Goal: Task Accomplishment & Management: Manage account settings

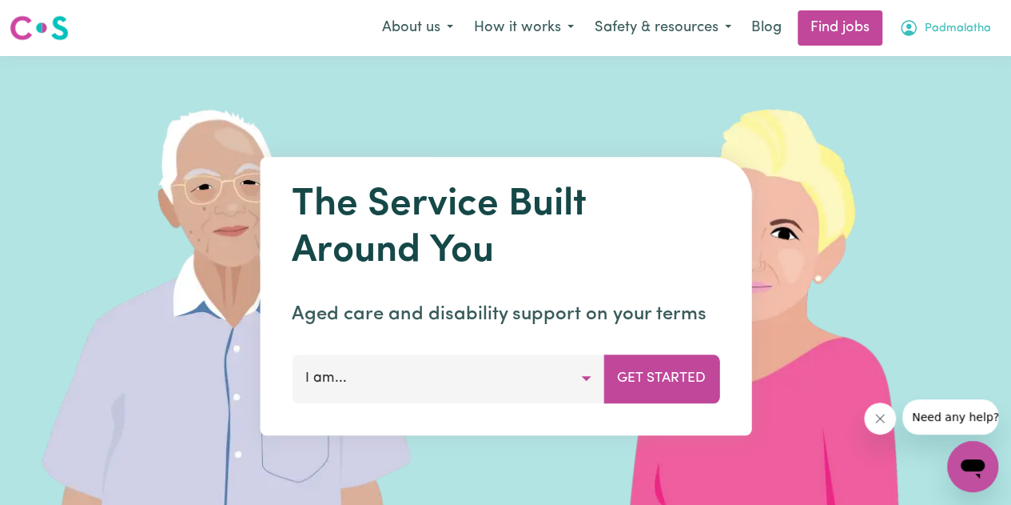
drag, startPoint x: 0, startPoint y: 0, endPoint x: 943, endPoint y: 30, distance: 943.1
click at [943, 30] on span "Padmalatha" at bounding box center [958, 29] width 66 height 18
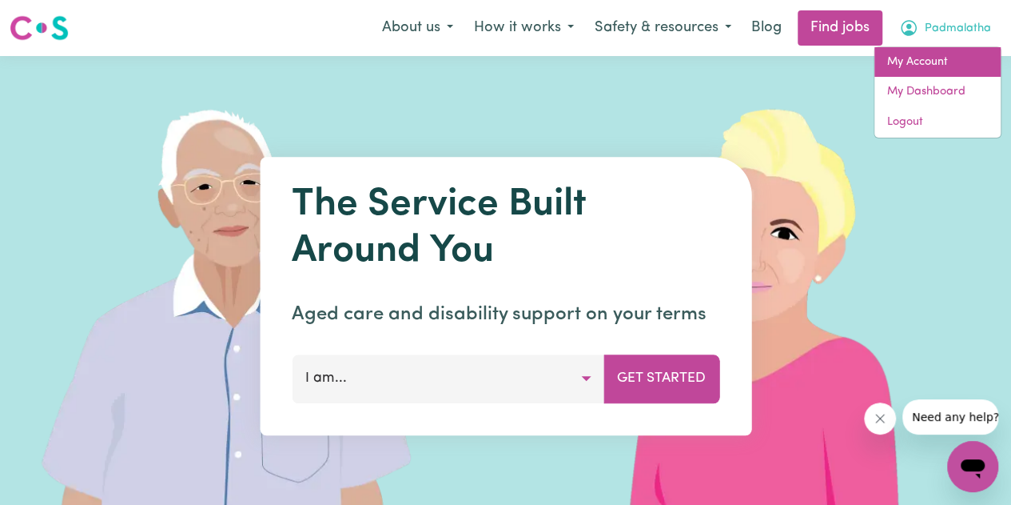
click at [930, 66] on link "My Account" at bounding box center [938, 62] width 126 height 30
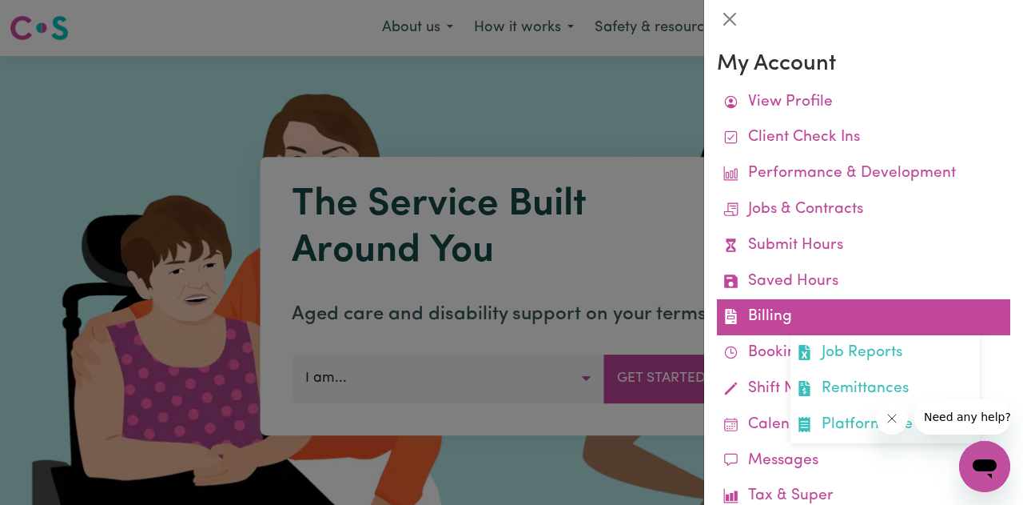
click at [769, 322] on link "Billing Job Reports Remittances Platform Fee Invoices" at bounding box center [863, 317] width 293 height 36
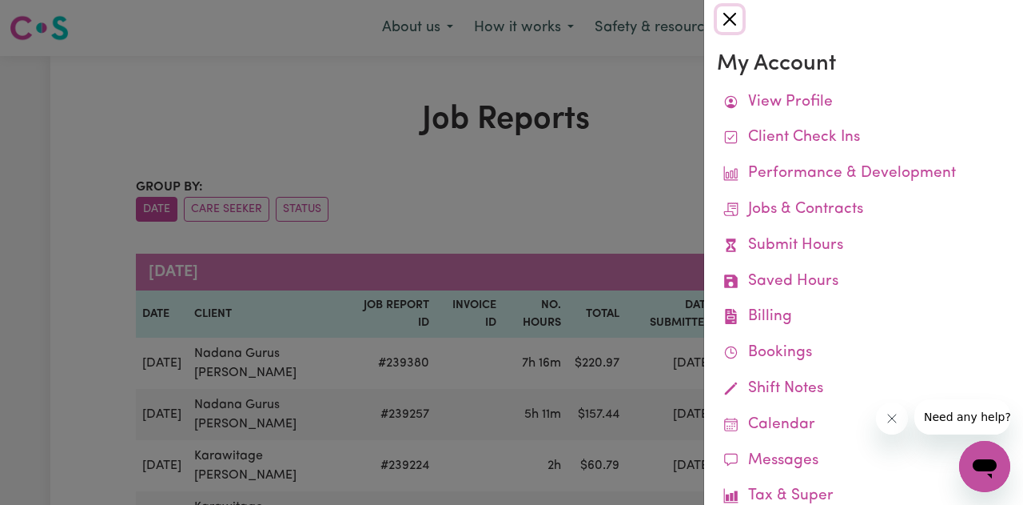
click at [732, 20] on button "Close" at bounding box center [730, 19] width 26 height 26
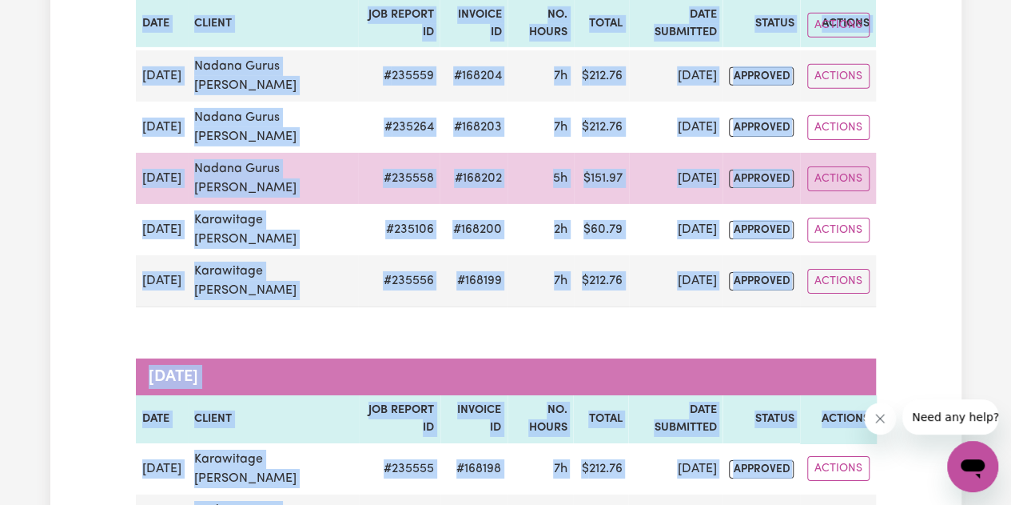
scroll to position [2525, 0]
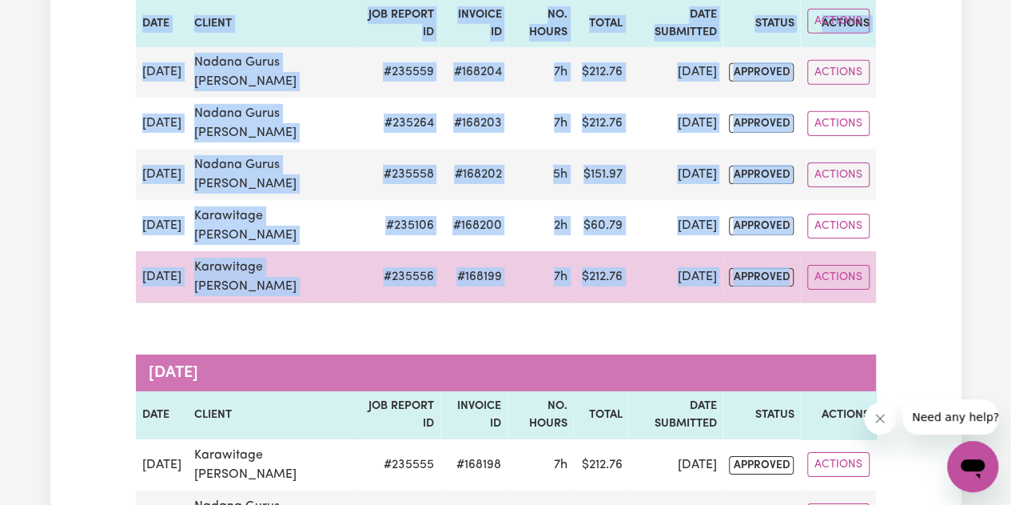
drag, startPoint x: 149, startPoint y: 168, endPoint x: 800, endPoint y: 273, distance: 660.0
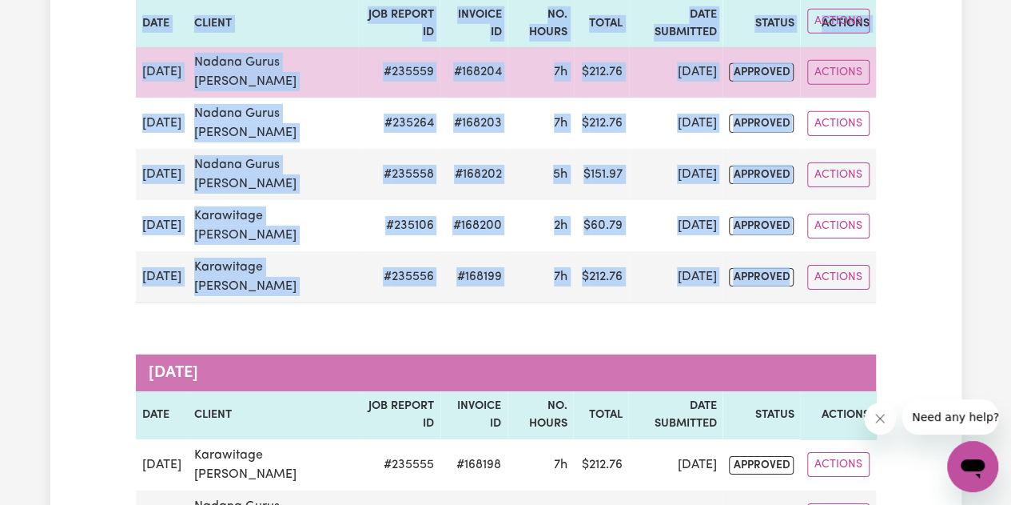
copy table "[DATE] Date Client Job Report ID Invoice ID No. Hours Total Date Submitted Stat…"
